Goal: Information Seeking & Learning: Learn about a topic

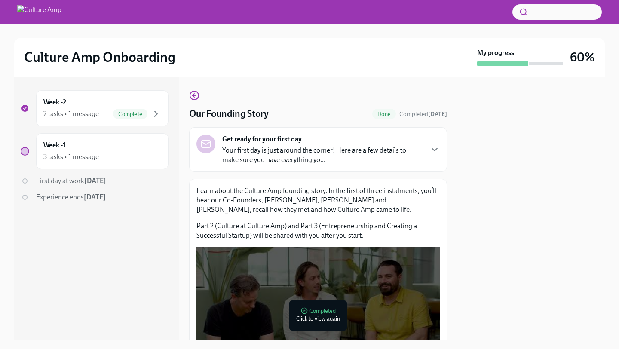
scroll to position [106, 0]
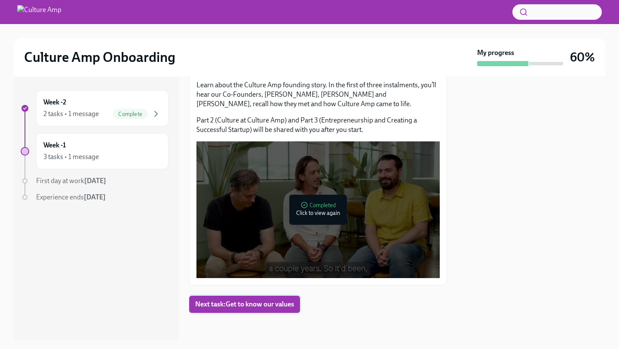
click at [245, 307] on span "Next task : Get to know our values" at bounding box center [244, 304] width 99 height 9
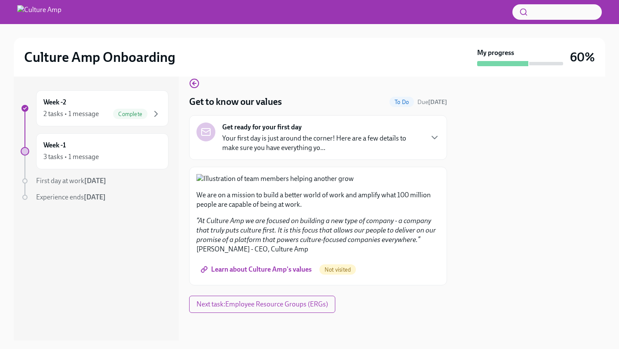
scroll to position [3, 0]
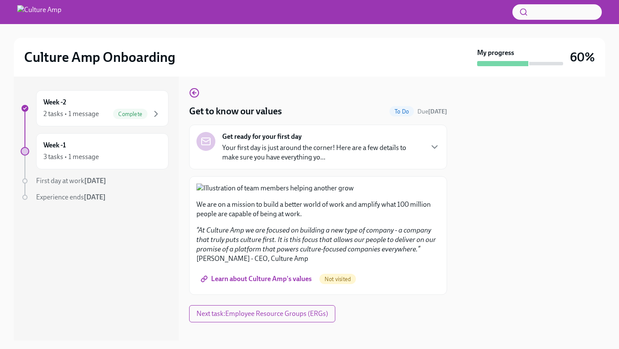
click at [324, 160] on p "Your first day is just around the corner! Here are a few details to make sure y…" at bounding box center [322, 152] width 200 height 19
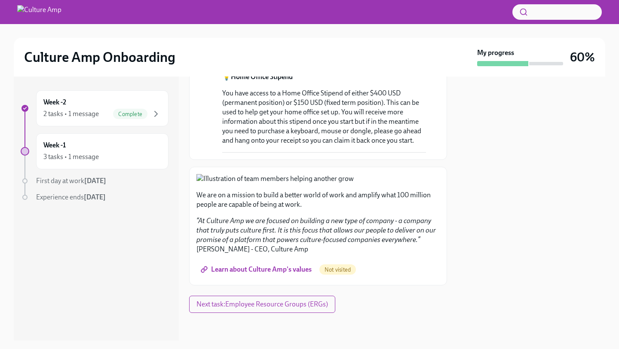
scroll to position [827, 0]
click at [296, 265] on span "Learn about Culture Amp's values" at bounding box center [257, 269] width 109 height 9
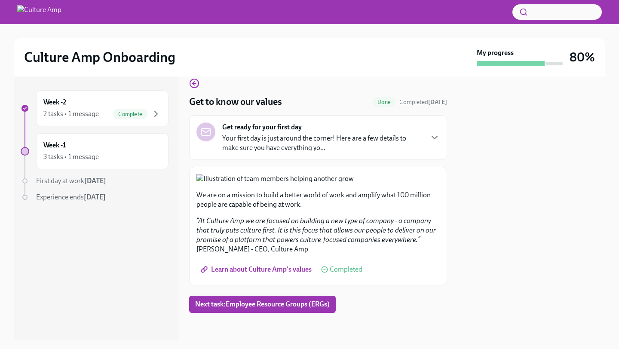
scroll to position [243, 0]
click at [279, 308] on span "Next task : Employee Resource Groups (ERGs)" at bounding box center [262, 304] width 135 height 9
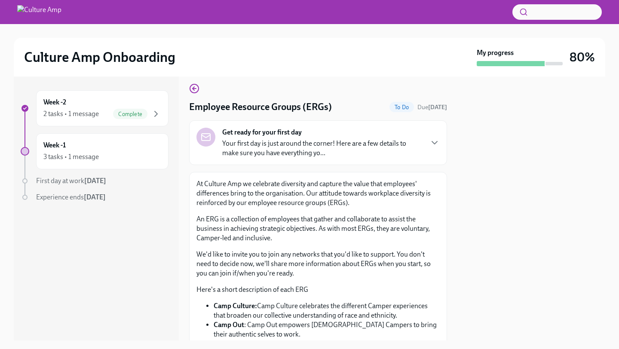
scroll to position [9, 0]
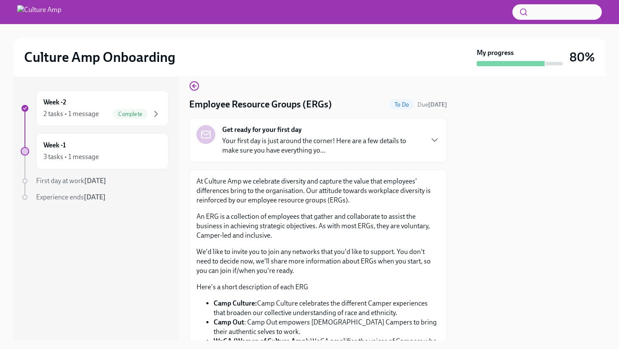
click at [294, 159] on div "Get ready for your first day Your first day is just around the corner! Here are…" at bounding box center [318, 140] width 258 height 45
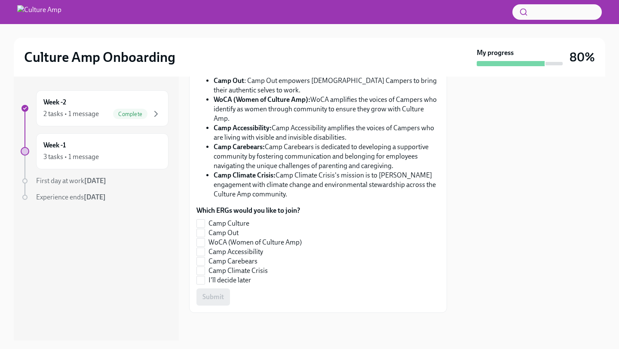
scroll to position [836, 0]
click at [206, 284] on label "I'll decide later" at bounding box center [249, 280] width 105 height 9
click at [205, 284] on input "I'll decide later" at bounding box center [201, 281] width 8 height 8
checkbox input "true"
click at [211, 299] on span "Submit" at bounding box center [214, 297] width 22 height 9
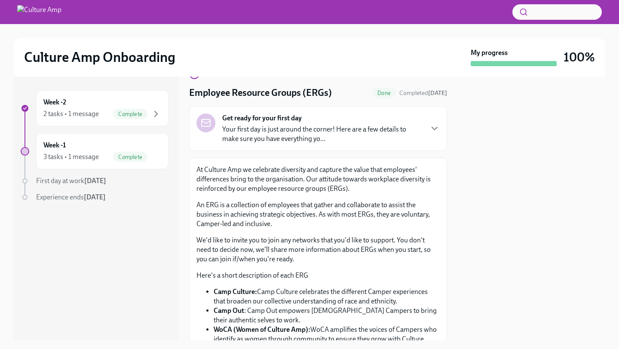
scroll to position [0, 0]
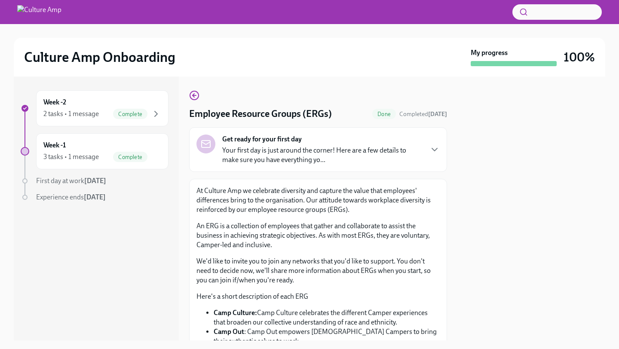
click at [420, 137] on div "Get ready for your first day Your first day is just around the corner! Here are…" at bounding box center [322, 150] width 200 height 30
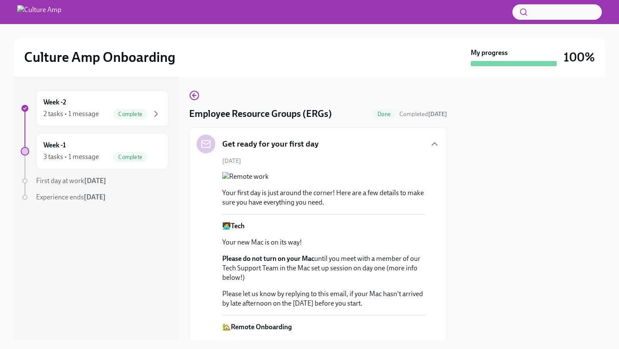
click at [57, 184] on span "First day at work [DATE]" at bounding box center [71, 181] width 70 height 8
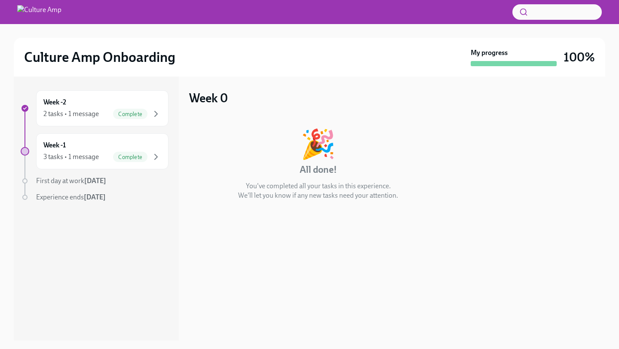
click at [68, 200] on span "Experience ends [DATE]" at bounding box center [71, 197] width 70 height 8
